Goal: Register for event/course

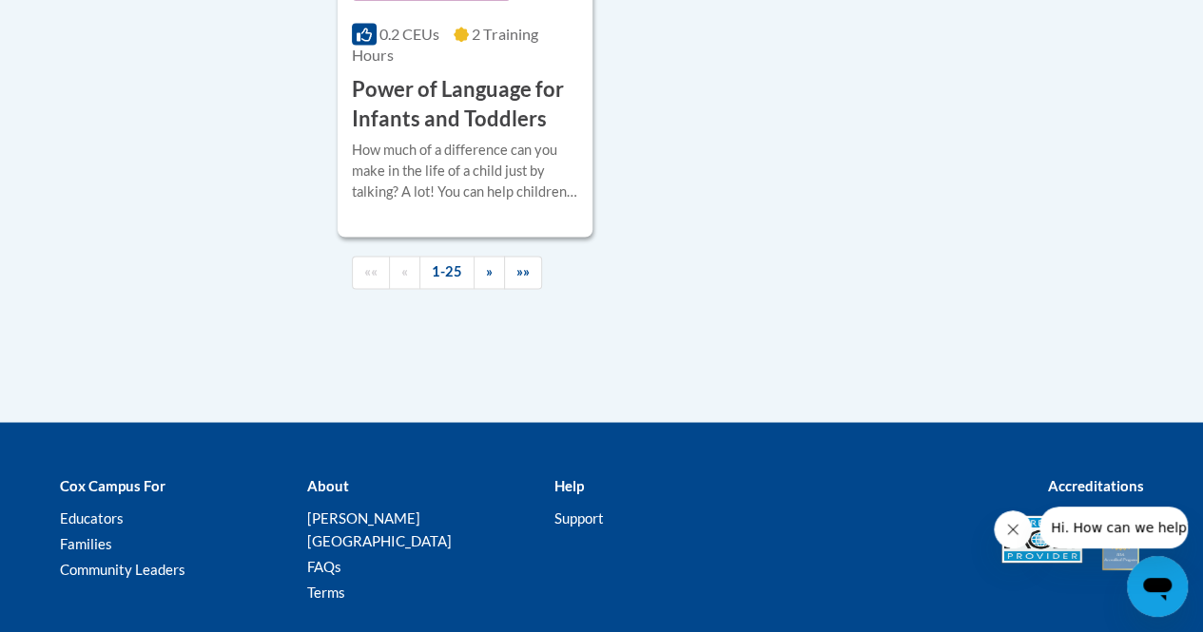
scroll to position [5076, 0]
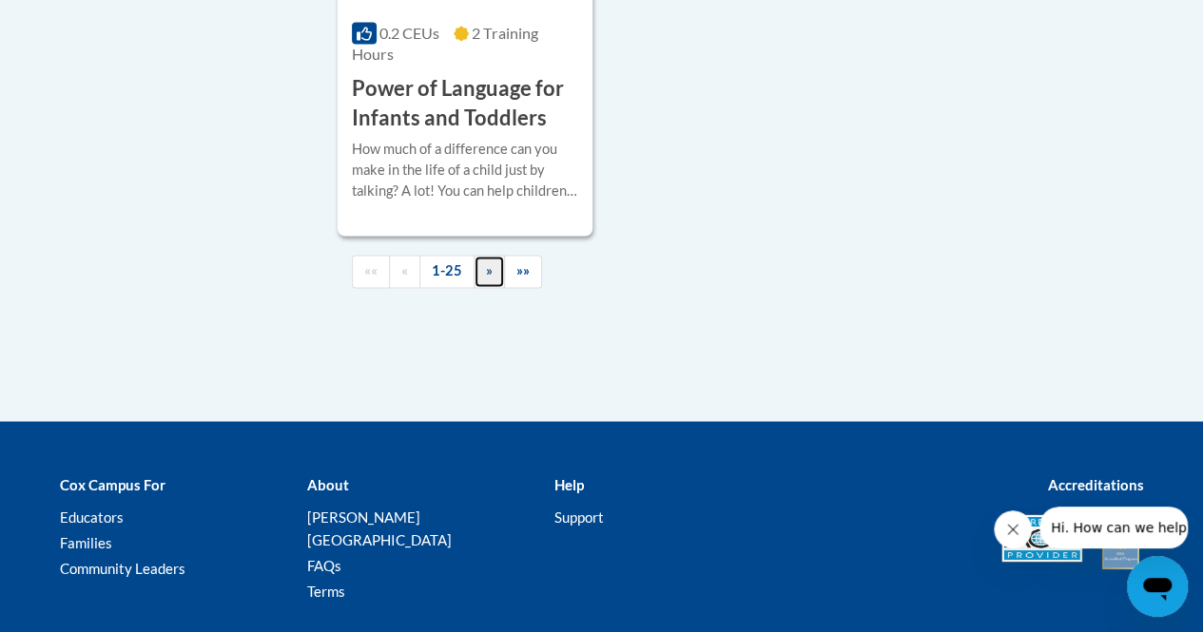
click at [477, 255] on link "»" at bounding box center [489, 271] width 31 height 33
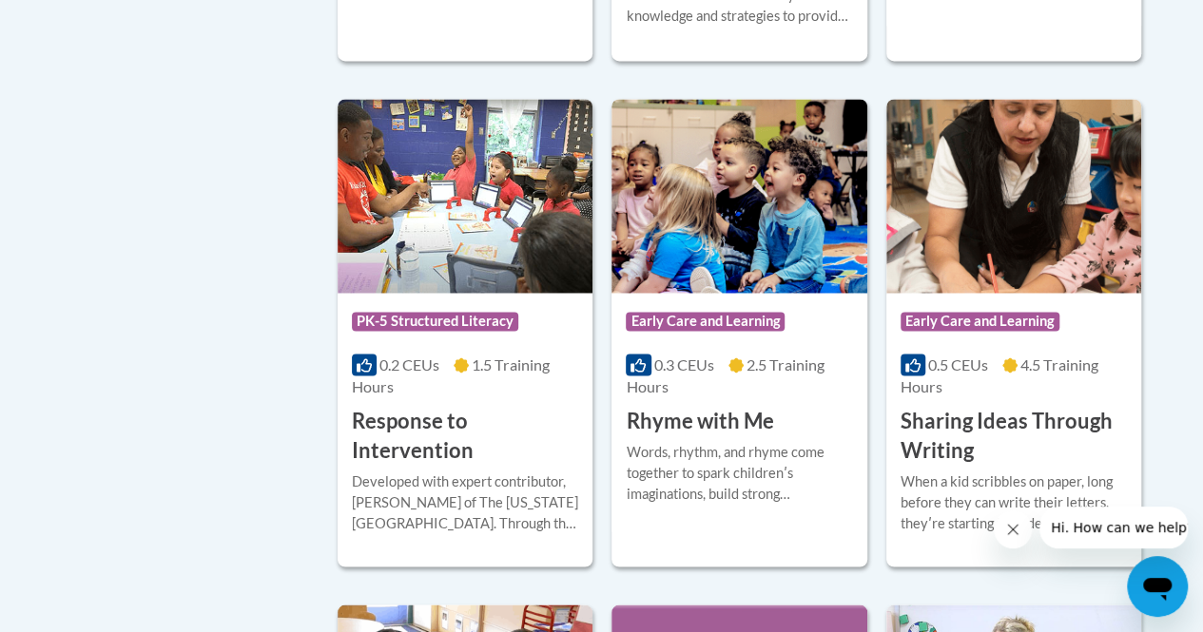
scroll to position [1418, 0]
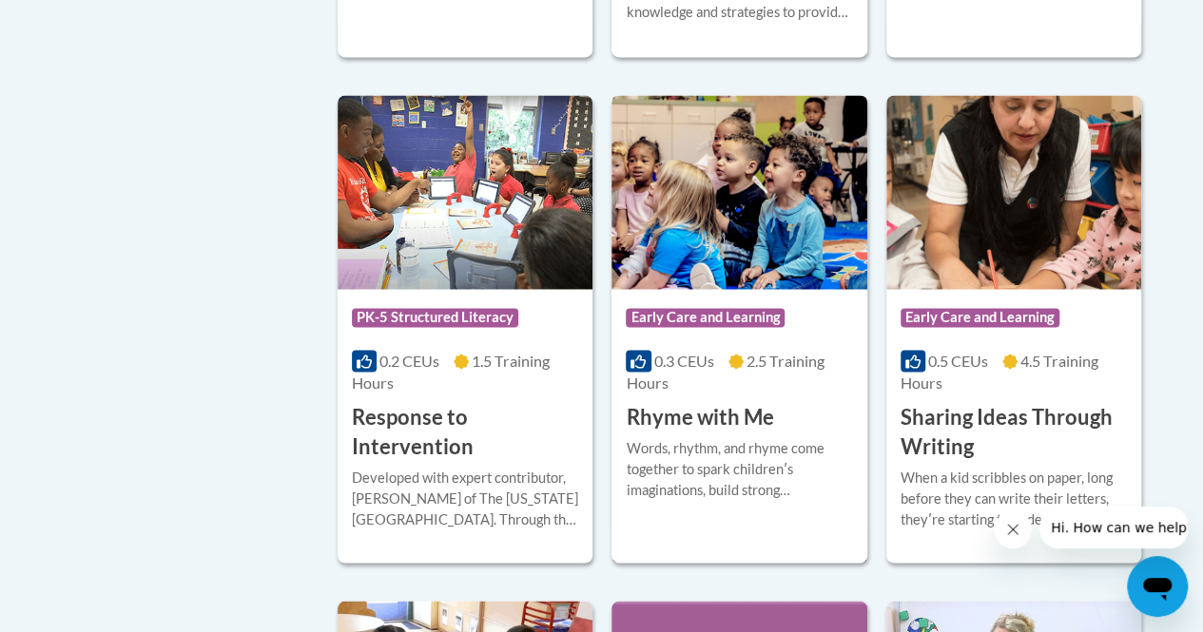
click at [677, 406] on h3 "Rhyme with Me" at bounding box center [699, 416] width 147 height 29
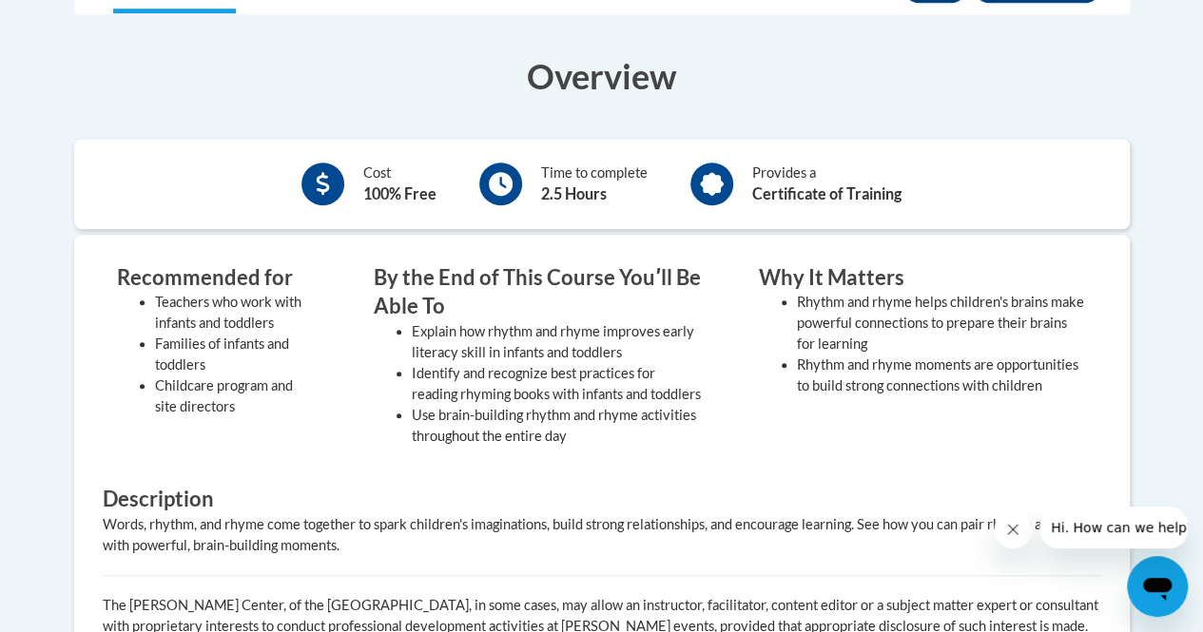
scroll to position [566, 0]
